Goal: Task Accomplishment & Management: Manage account settings

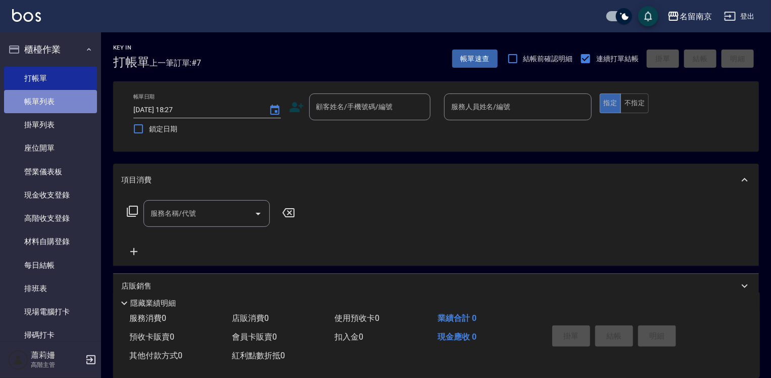
click at [59, 105] on link "帳單列表" at bounding box center [50, 101] width 93 height 23
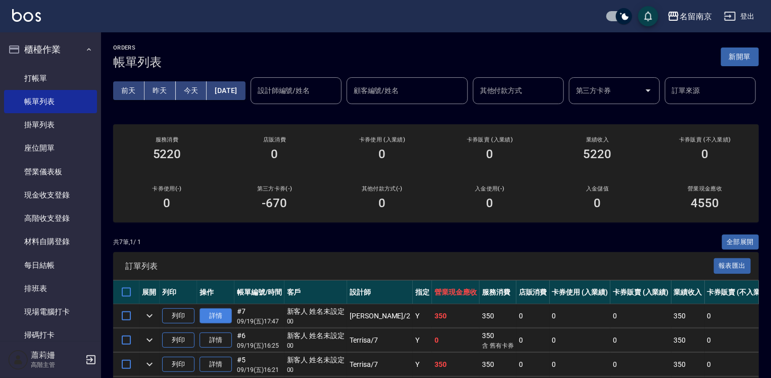
click at [214, 324] on link "詳情" at bounding box center [216, 316] width 32 height 16
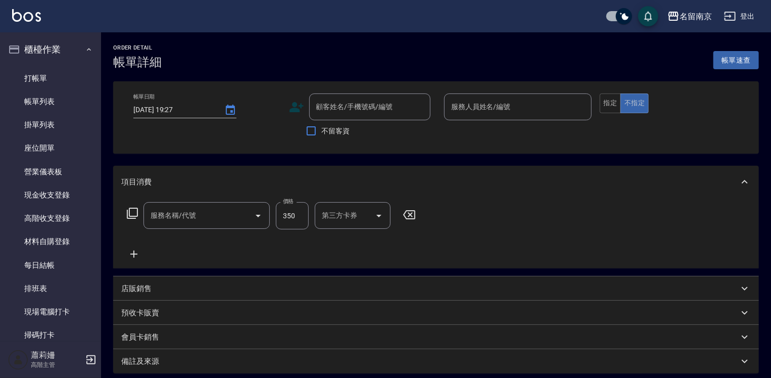
type input "洗髮(220)"
type input "[DATE] 17:47"
type input "[PERSON_NAME]-2"
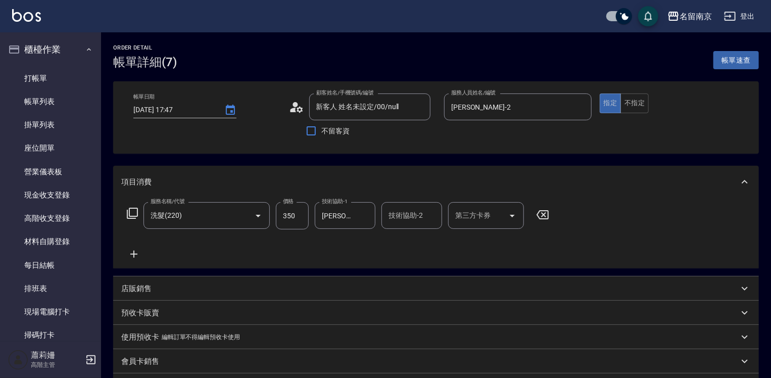
type input "新客人 姓名未設定/00/null"
click at [137, 253] on icon at bounding box center [133, 254] width 25 height 12
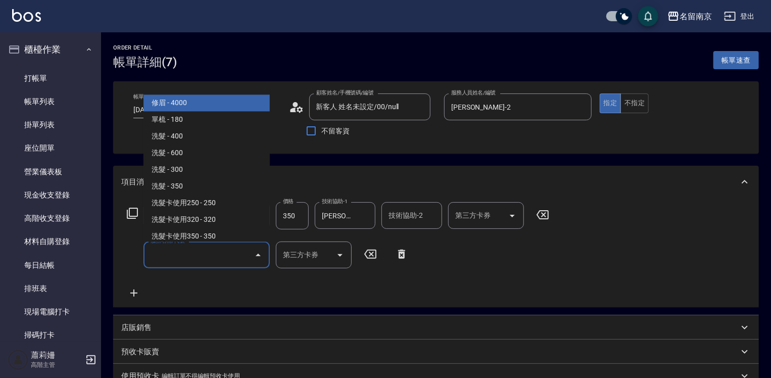
click at [182, 253] on input "服務名稱/代號" at bounding box center [199, 255] width 102 height 18
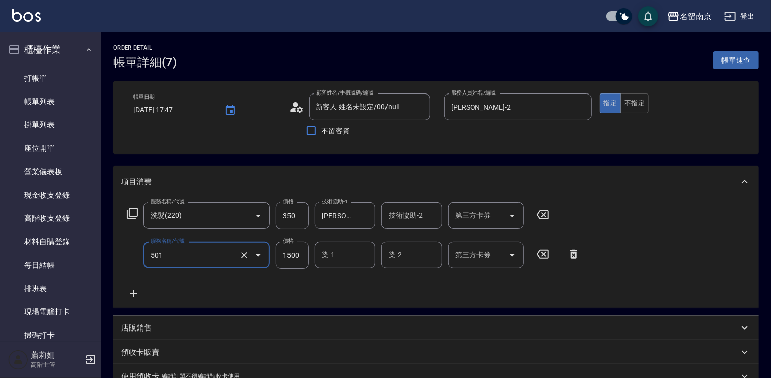
type input "染髮(1500)(501)"
type input "2500"
type input "Jenny-2"
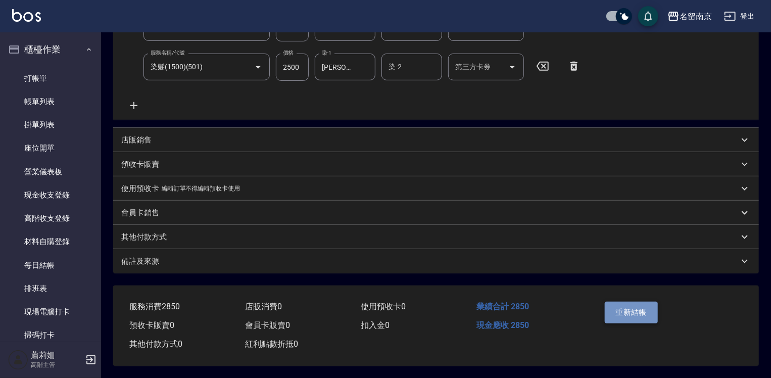
click at [641, 311] on button "重新結帳" at bounding box center [632, 312] width 54 height 21
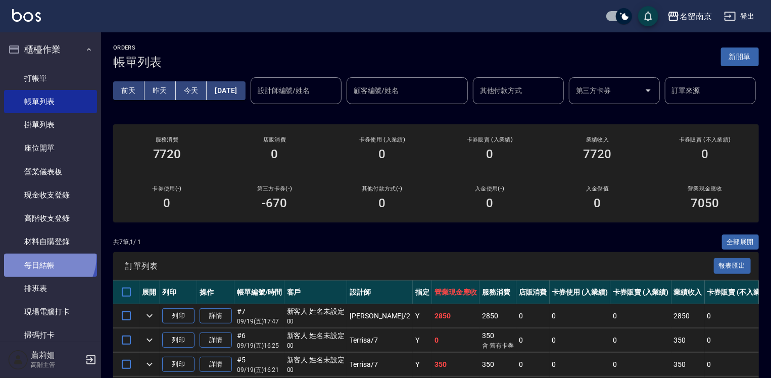
click at [44, 257] on link "每日結帳" at bounding box center [50, 265] width 93 height 23
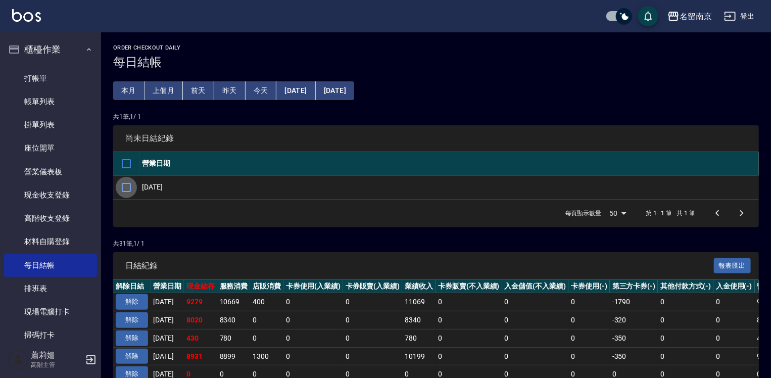
click at [127, 186] on input "checkbox" at bounding box center [126, 187] width 21 height 21
checkbox input "true"
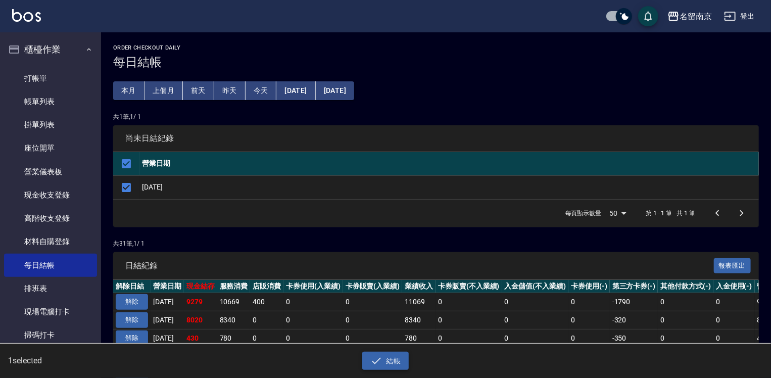
click at [398, 362] on button "結帳" at bounding box center [385, 361] width 47 height 19
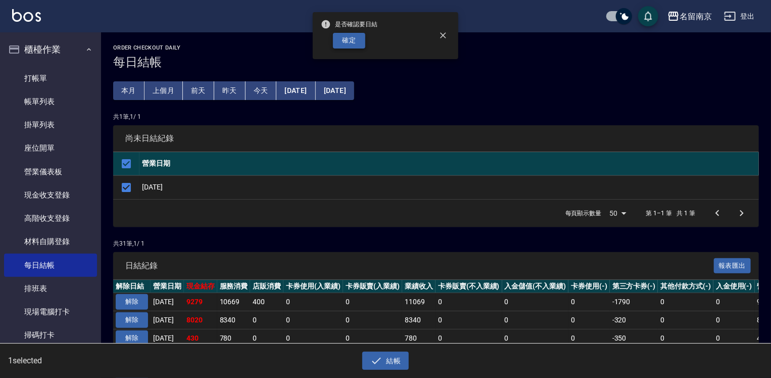
click at [358, 43] on button "確定" at bounding box center [349, 41] width 32 height 16
checkbox input "false"
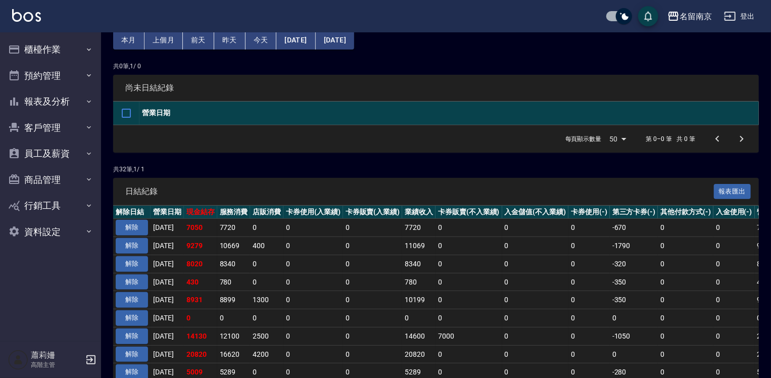
scroll to position [101, 0]
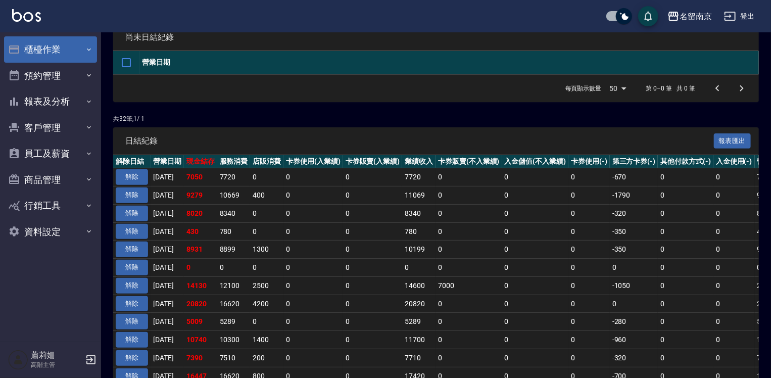
click at [34, 53] on button "櫃檯作業" at bounding box center [50, 49] width 93 height 26
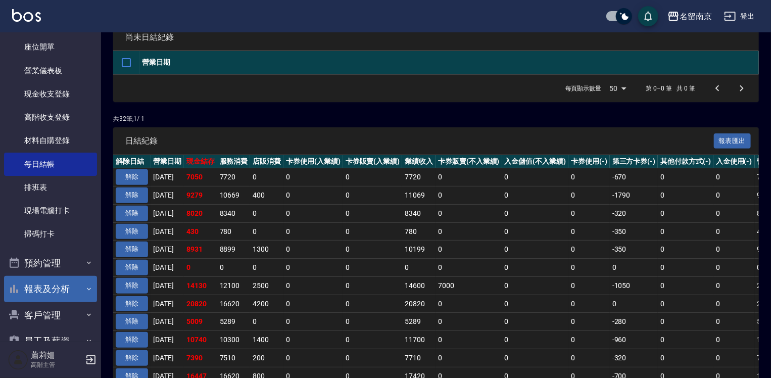
click at [60, 289] on button "報表及分析" at bounding box center [50, 289] width 93 height 26
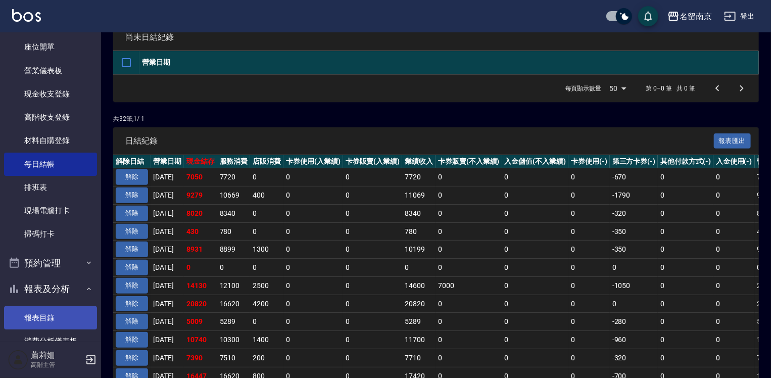
click at [51, 309] on link "報表目錄" at bounding box center [50, 317] width 93 height 23
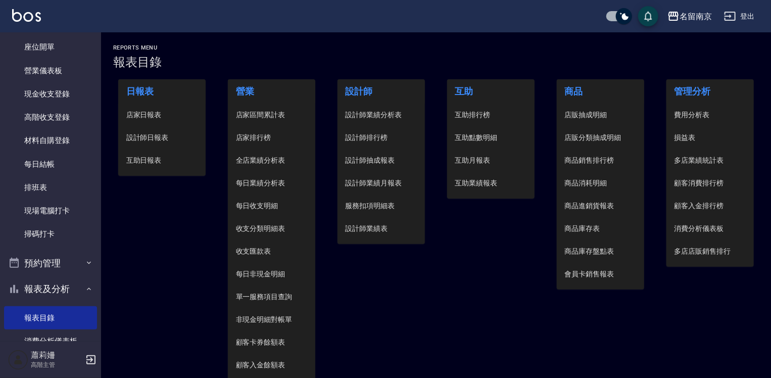
click at [154, 134] on span "設計師日報表" at bounding box center [162, 137] width 72 height 11
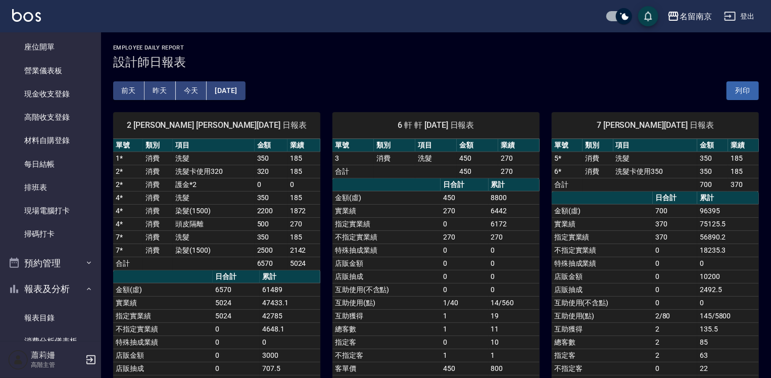
scroll to position [202, 0]
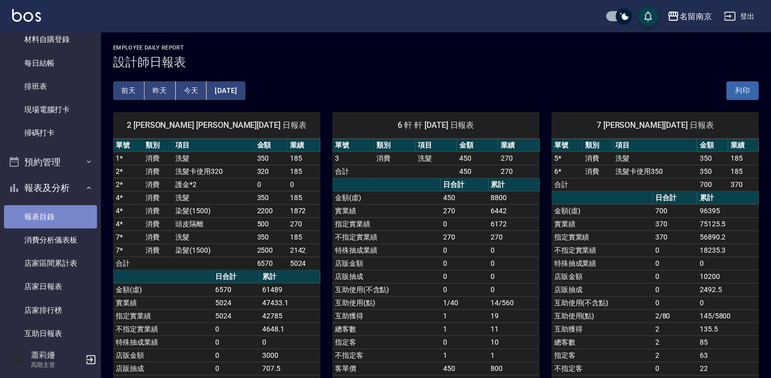
click at [61, 214] on link "報表目錄" at bounding box center [50, 216] width 93 height 23
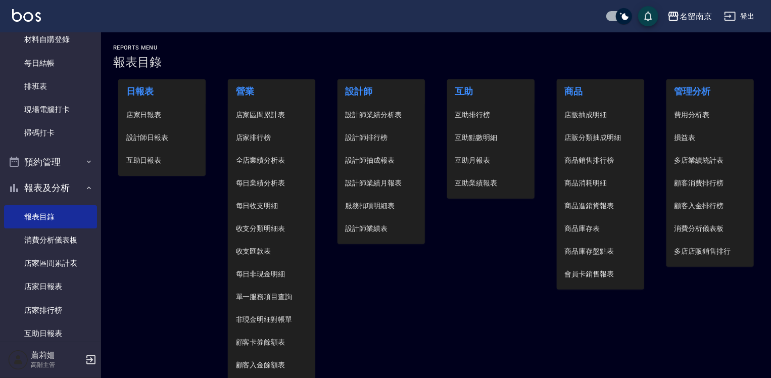
click at [170, 135] on span "設計師日報表" at bounding box center [162, 137] width 72 height 11
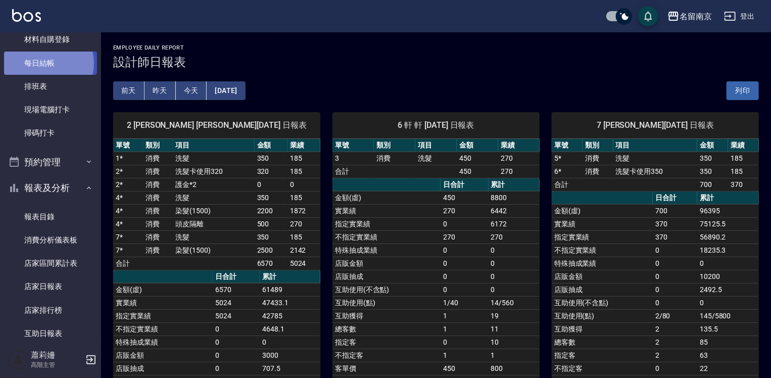
click at [40, 63] on link "每日結帳" at bounding box center [50, 63] width 93 height 23
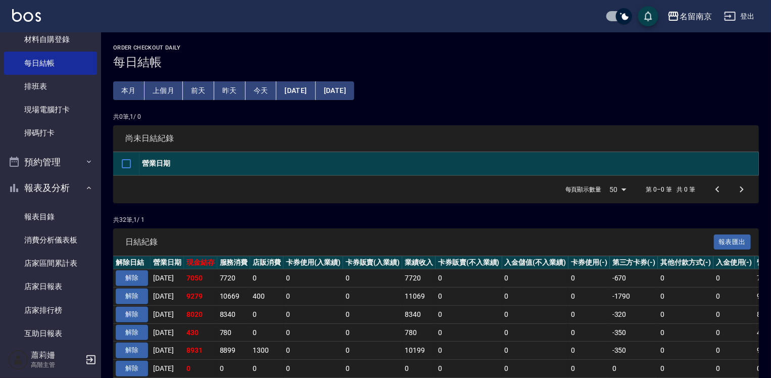
scroll to position [152, 0]
